Goal: Task Accomplishment & Management: Manage account settings

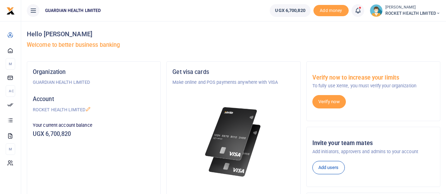
click at [355, 11] on icon at bounding box center [357, 11] width 7 height 8
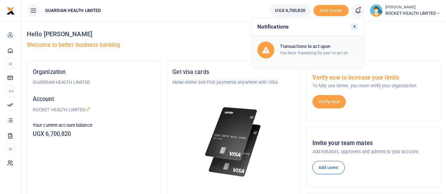
click at [320, 49] on div "Transactions to act upon You have 4 awaiting for your to act on" at bounding box center [319, 50] width 78 height 12
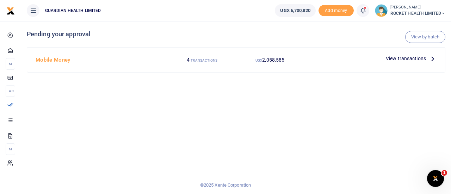
click at [404, 62] on span "View transactions" at bounding box center [406, 59] width 40 height 8
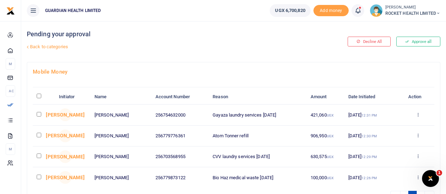
scroll to position [53, 0]
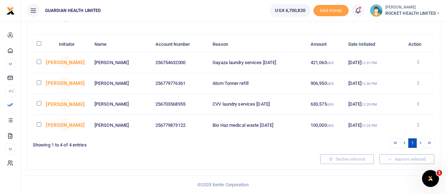
click at [420, 145] on li at bounding box center [421, 144] width 8 height 10
click at [421, 143] on li at bounding box center [421, 144] width 8 height 10
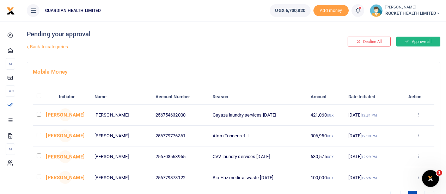
click at [422, 44] on button "Approve all" at bounding box center [418, 42] width 44 height 10
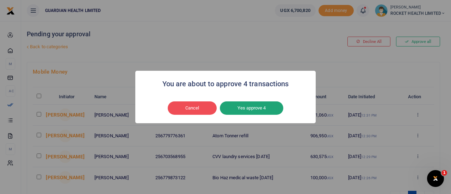
click at [275, 109] on button "Yes approve 4" at bounding box center [251, 108] width 63 height 13
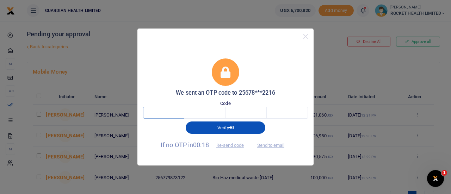
click at [167, 112] on input "text" at bounding box center [163, 113] width 41 height 12
type input "6"
type input "5"
type input "7"
